Goal: Task Accomplishment & Management: Complete application form

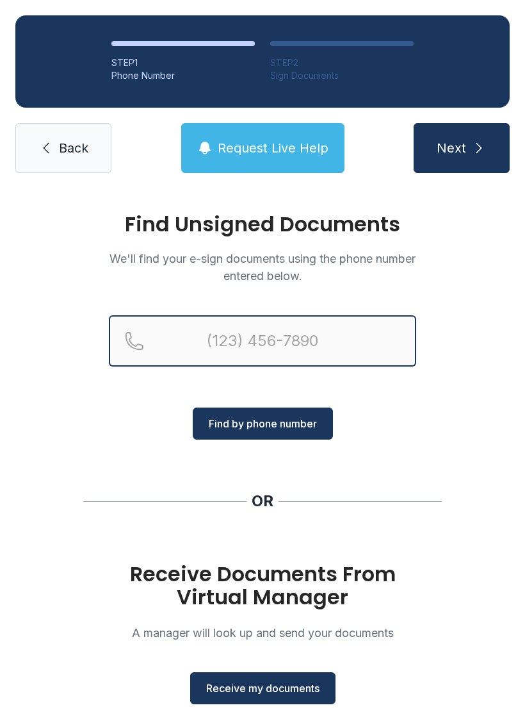
click at [266, 329] on input "Reservation phone number" at bounding box center [262, 340] width 307 height 51
type input "[PHONE_NUMBER]"
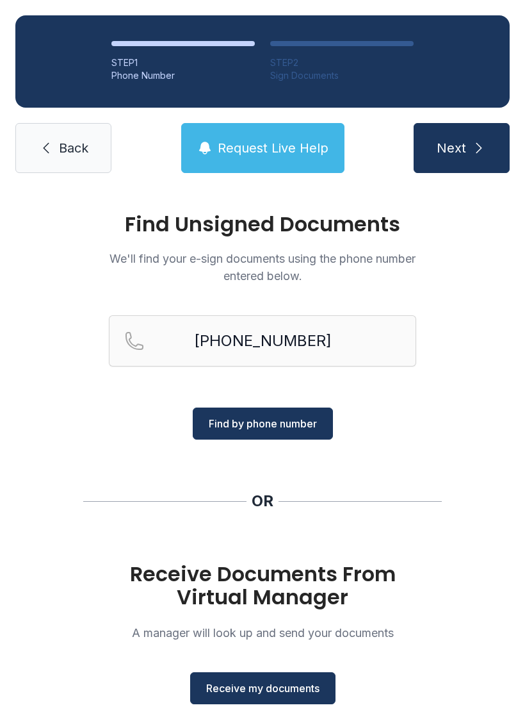
click at [473, 142] on icon "submit" at bounding box center [478, 147] width 15 height 15
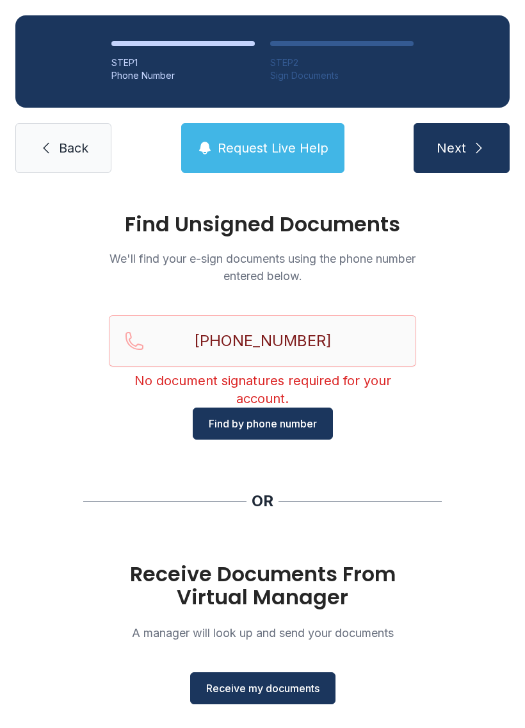
click at [75, 145] on span "Back" at bounding box center [73, 148] width 29 height 18
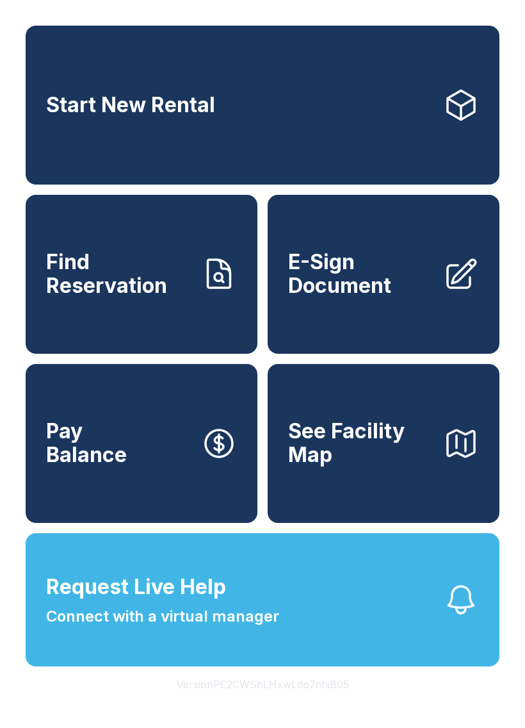
click at [366, 297] on span "E-Sign Document" at bounding box center [360, 273] width 145 height 47
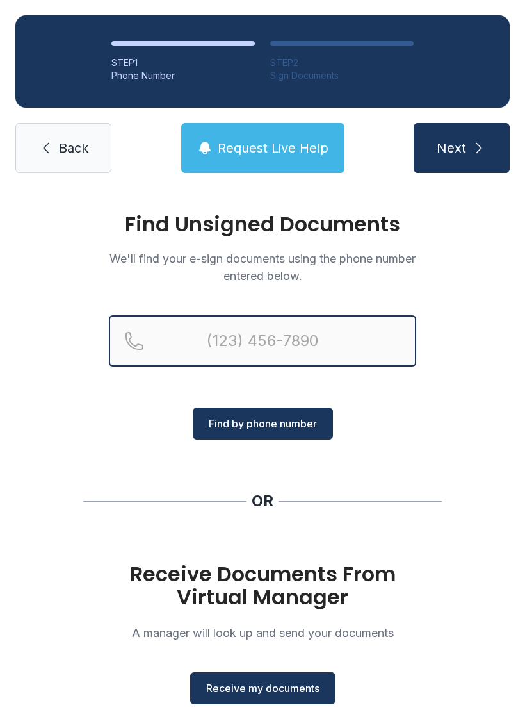
click at [259, 345] on input "Reservation phone number" at bounding box center [262, 340] width 307 height 51
type input "[PHONE_NUMBER]"
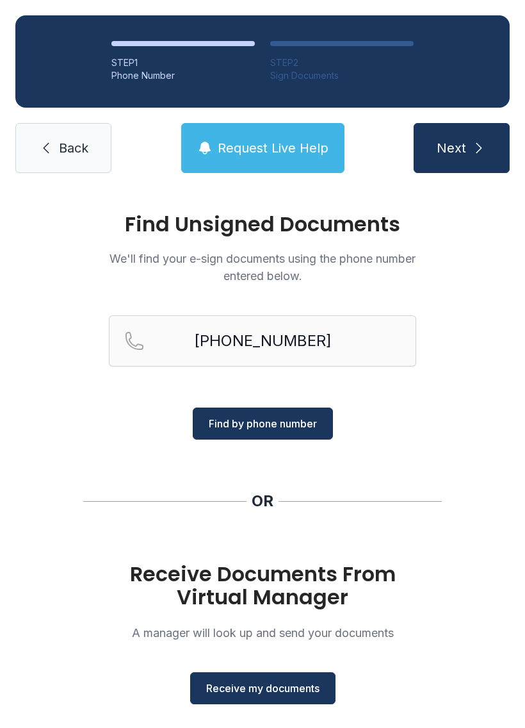
click at [471, 135] on button "Next" at bounding box center [462, 148] width 96 height 50
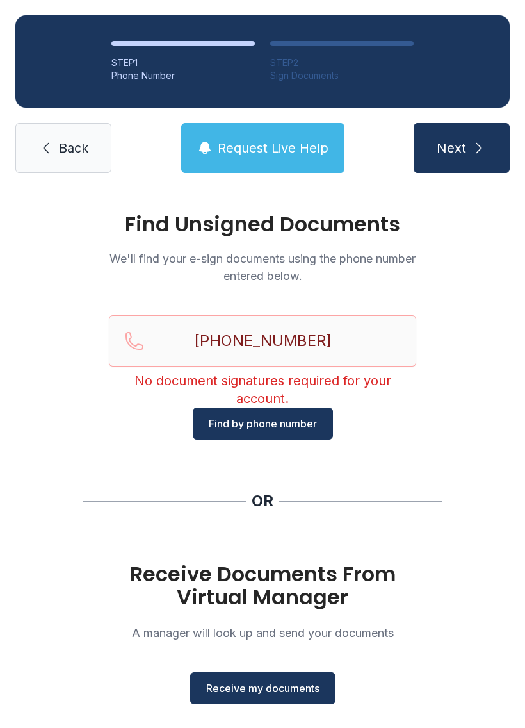
click at [265, 428] on span "Find by phone number" at bounding box center [263, 423] width 108 height 15
click at [55, 137] on link "Back" at bounding box center [63, 148] width 96 height 50
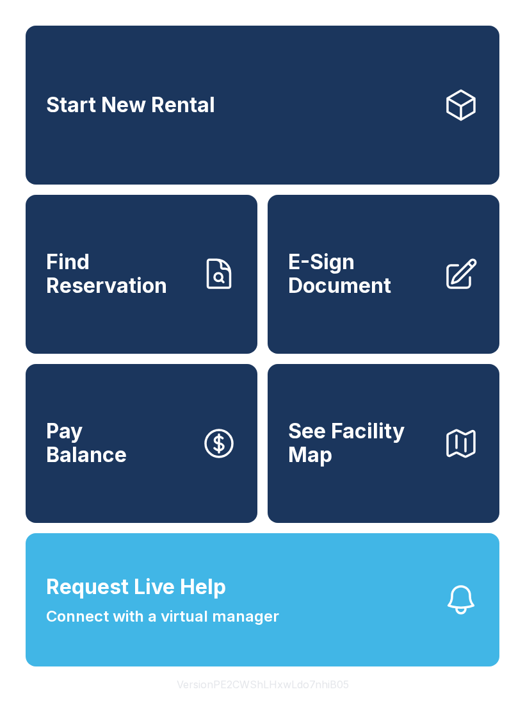
click at [339, 297] on span "E-Sign Document" at bounding box center [360, 273] width 145 height 47
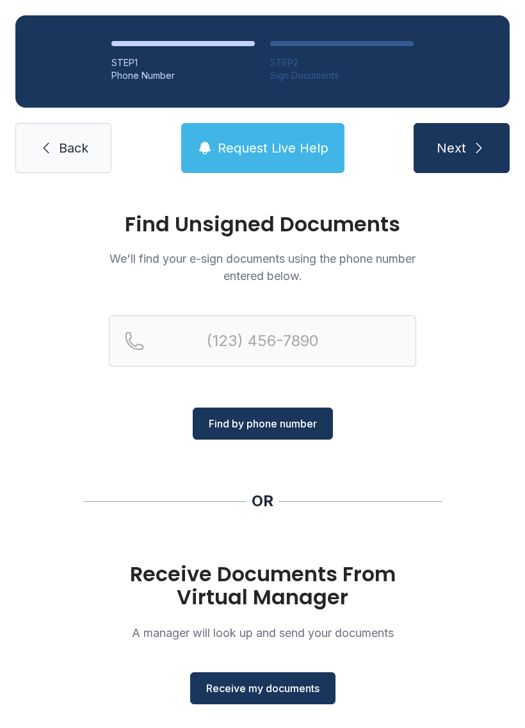
click at [257, 693] on span "Receive my documents" at bounding box center [262, 687] width 113 height 15
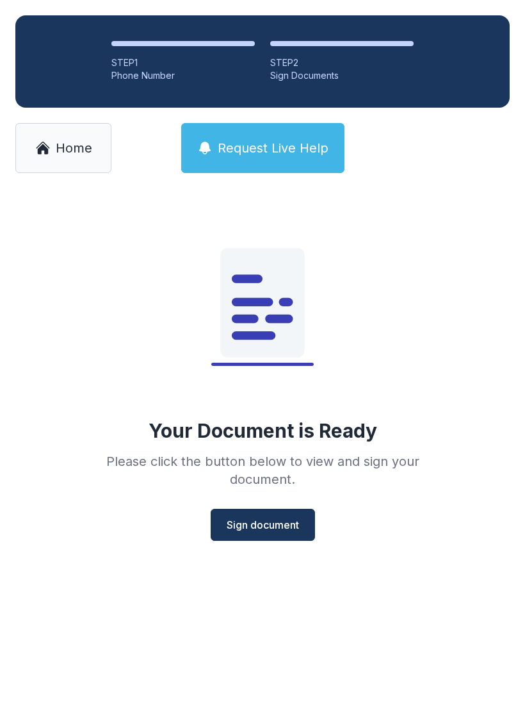
click at [270, 519] on span "Sign document" at bounding box center [263, 524] width 72 height 15
click at [251, 528] on span "Sign document" at bounding box center [263, 524] width 72 height 15
click at [264, 518] on span "Sign document" at bounding box center [263, 524] width 72 height 15
